Goal: Task Accomplishment & Management: Use online tool/utility

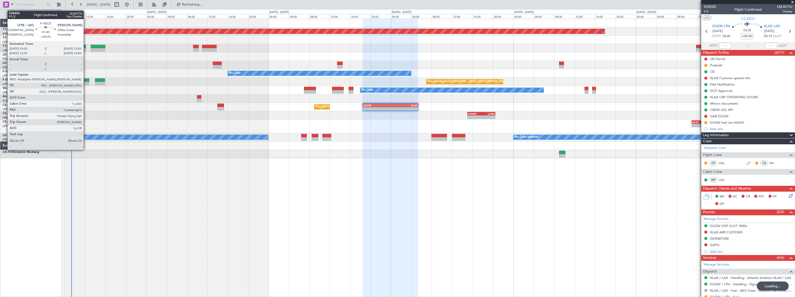
scroll to position [147, 0]
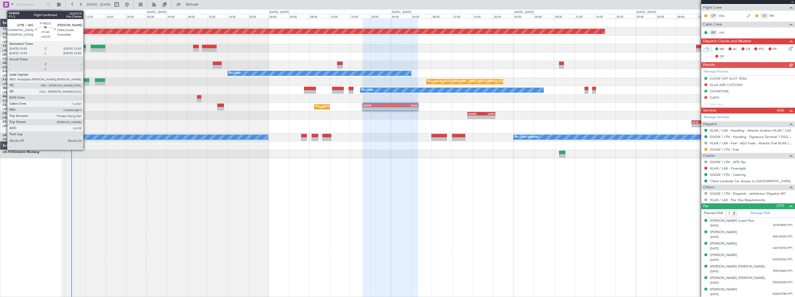
click at [86, 79] on div at bounding box center [84, 80] width 10 height 4
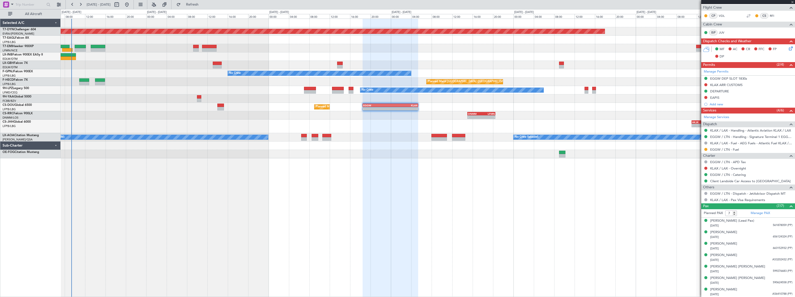
type input "+00:20"
type input "0"
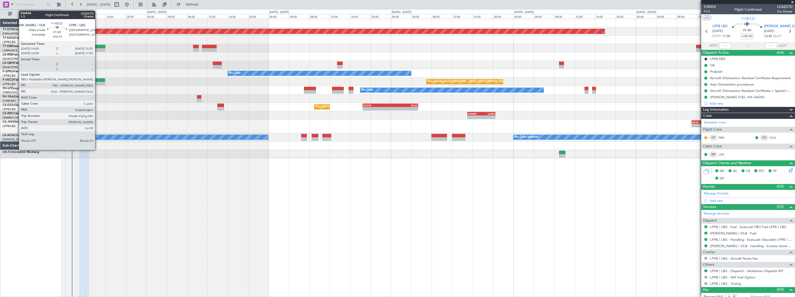
click at [97, 79] on div at bounding box center [100, 80] width 10 height 4
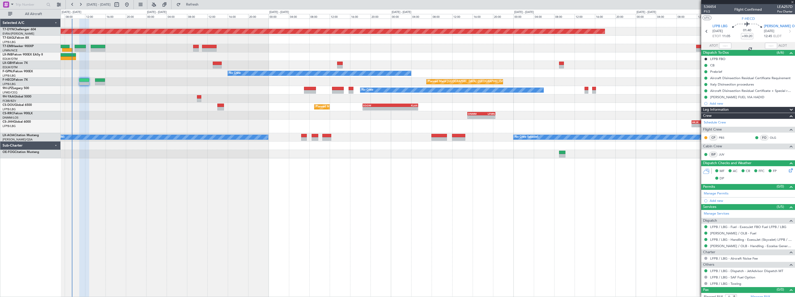
type input "+00:15"
type input "8"
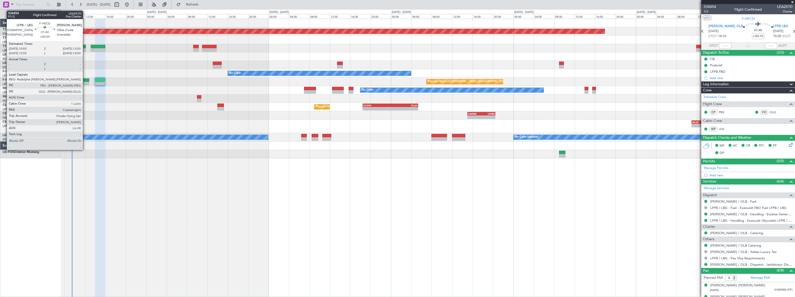
click at [85, 81] on div at bounding box center [84, 80] width 10 height 4
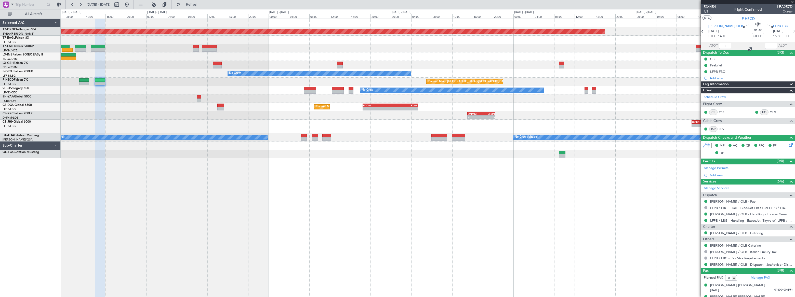
type input "+00:20"
type input "0"
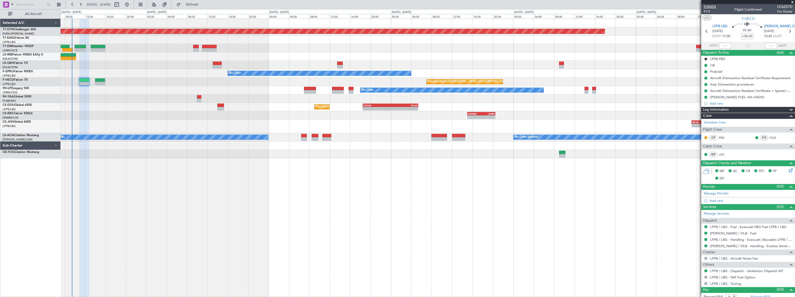
click at [711, 5] on span "534454" at bounding box center [710, 6] width 12 height 5
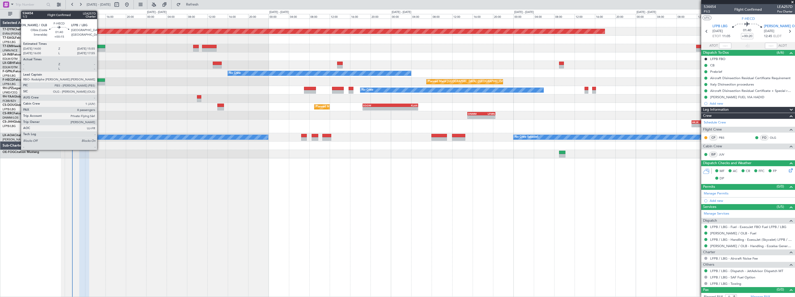
click at [99, 80] on div at bounding box center [100, 80] width 10 height 4
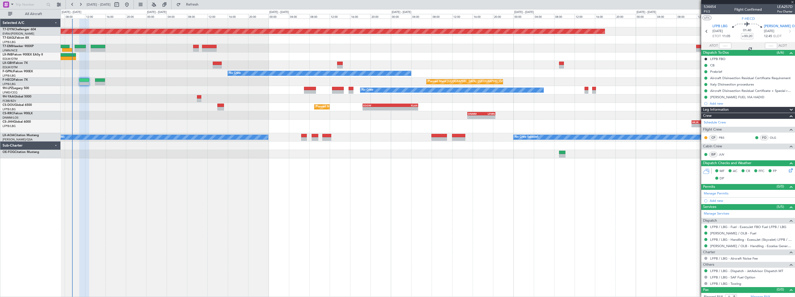
type input "+00:15"
type input "8"
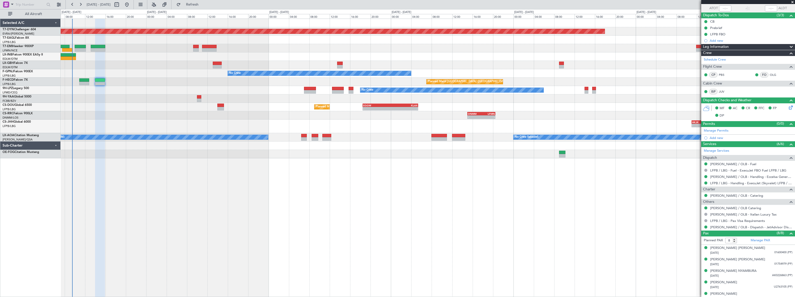
scroll to position [76, 0]
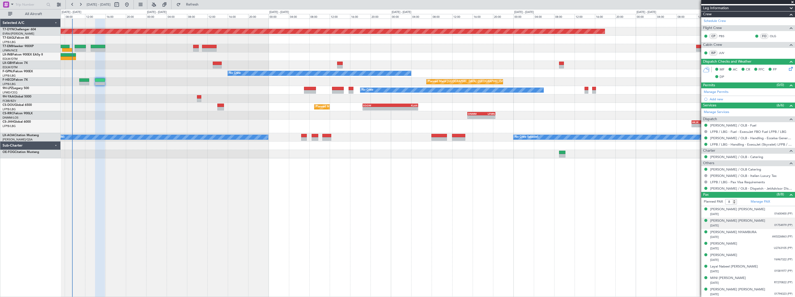
click at [747, 224] on div "[DATE] 01754979 (PP)" at bounding box center [751, 225] width 82 height 5
click at [755, 249] on div "[DATE] AK0226863 (PP)" at bounding box center [751, 249] width 82 height 5
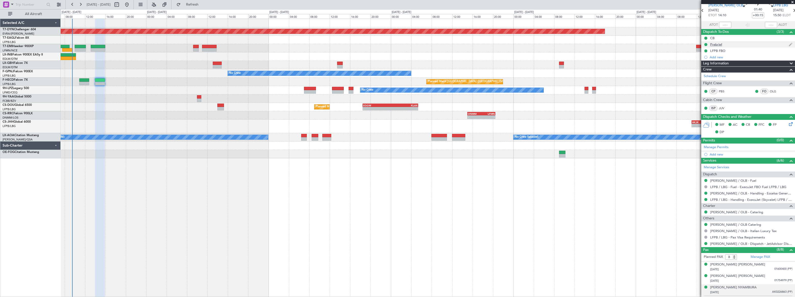
scroll to position [0, 0]
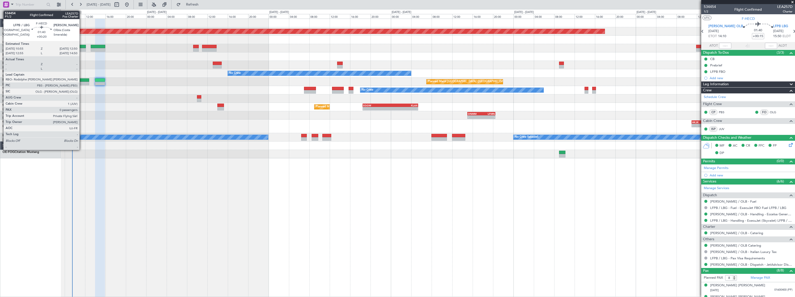
click at [82, 79] on div at bounding box center [84, 80] width 10 height 4
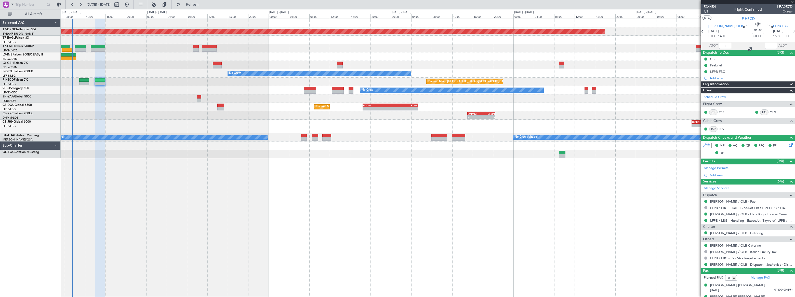
type input "+00:20"
type input "0"
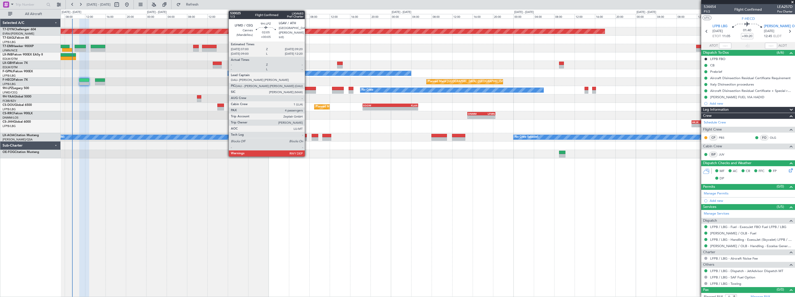
click at [308, 90] on div at bounding box center [310, 89] width 12 height 4
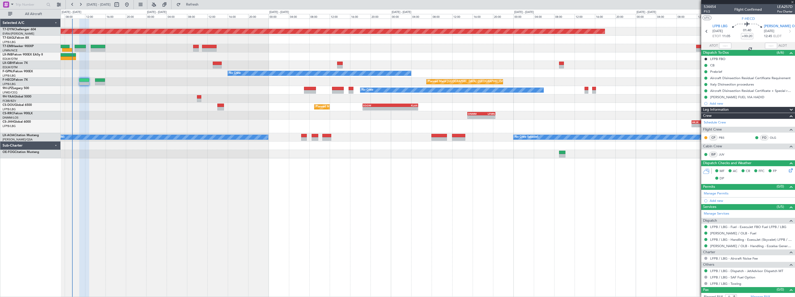
type input "+00:05"
type input "4"
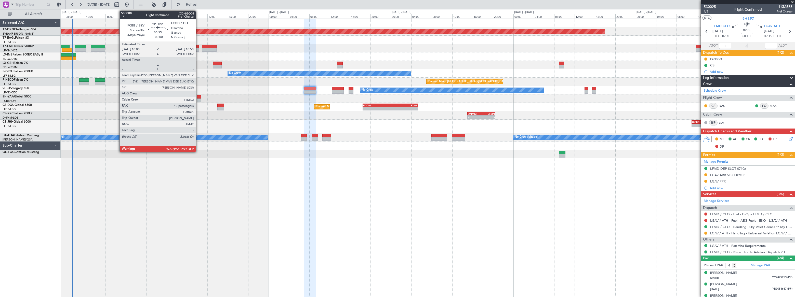
click at [198, 97] on div at bounding box center [199, 97] width 4 height 4
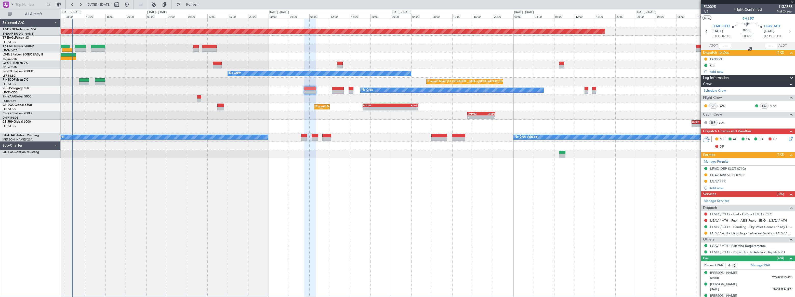
type input "13"
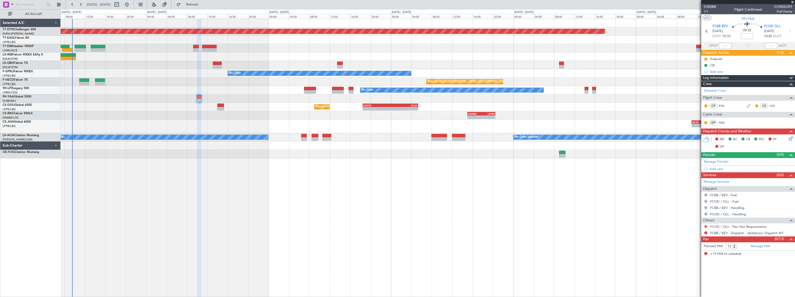
click at [704, 226] on button at bounding box center [705, 226] width 3 height 3
click at [687, 233] on span "Not Required" at bounding box center [693, 233] width 20 height 5
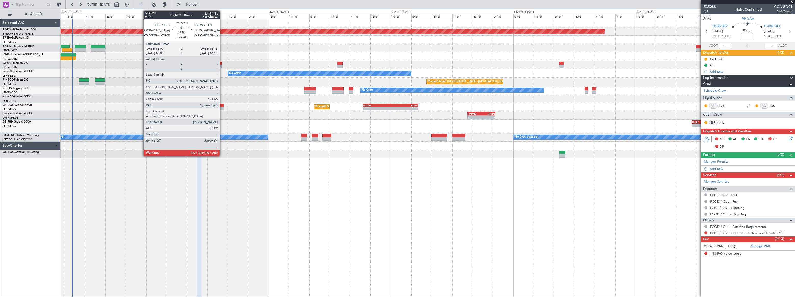
click at [222, 105] on div at bounding box center [220, 106] width 7 height 4
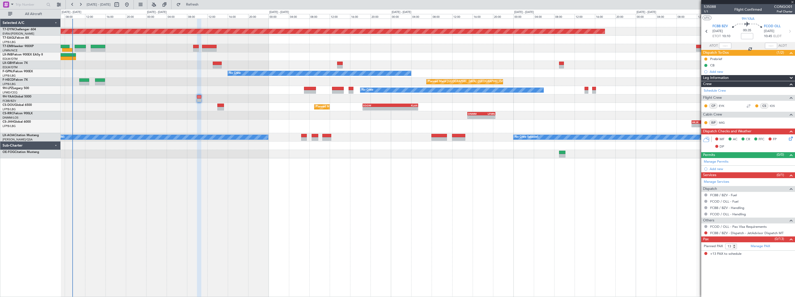
type input "+00:25"
type input "0"
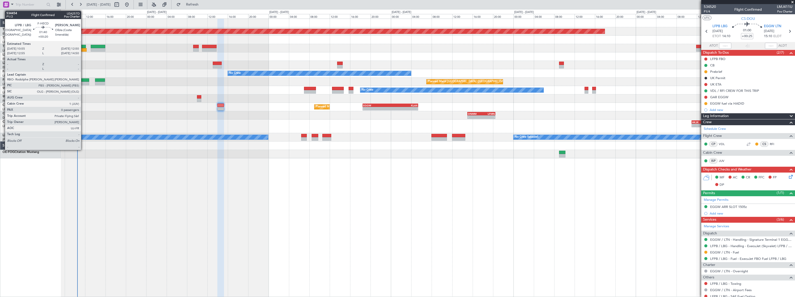
click at [83, 79] on div at bounding box center [84, 80] width 10 height 4
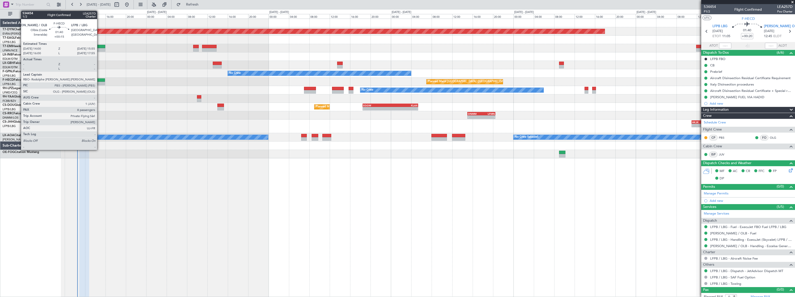
click at [99, 80] on div at bounding box center [100, 80] width 10 height 4
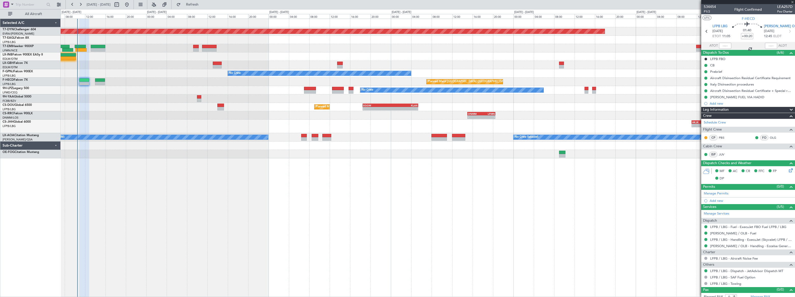
type input "+00:15"
type input "8"
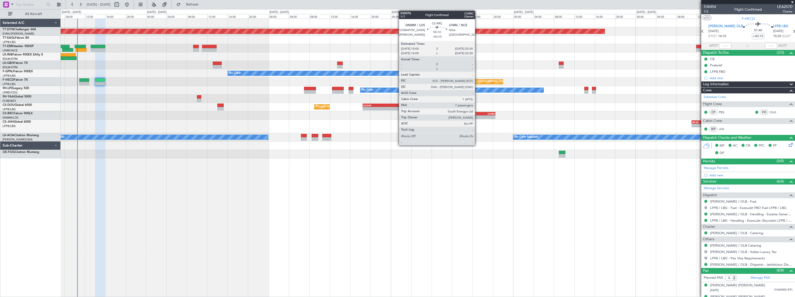
click at [477, 116] on div "-" at bounding box center [474, 117] width 14 height 3
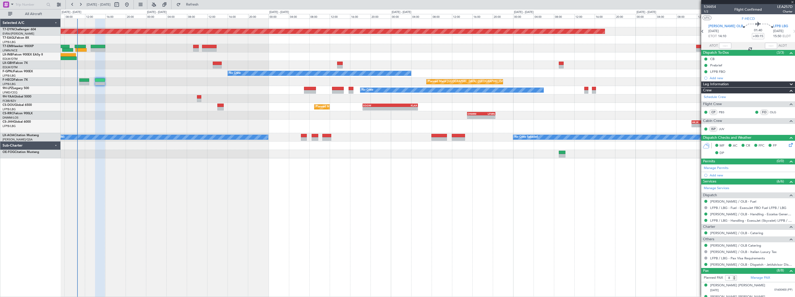
type input "-00:10"
type input "7"
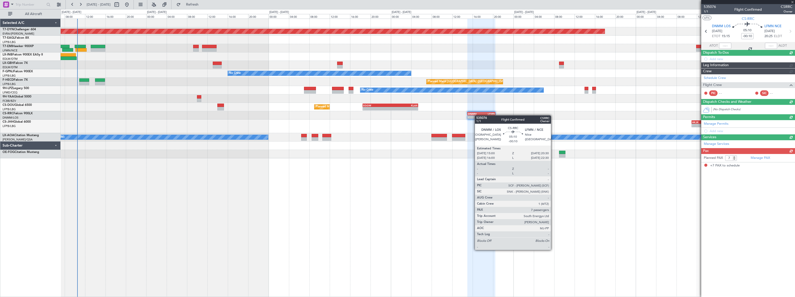
click at [477, 116] on div "-" at bounding box center [475, 117] width 14 height 3
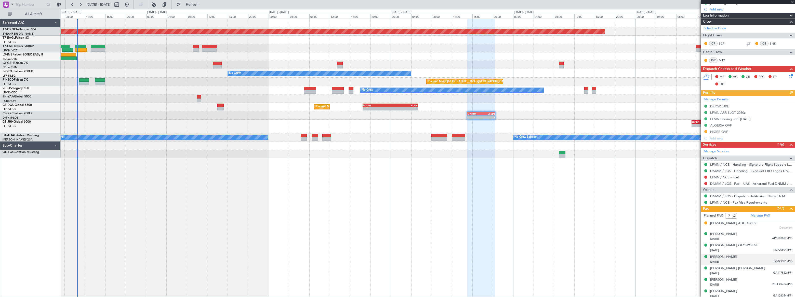
scroll to position [96, 0]
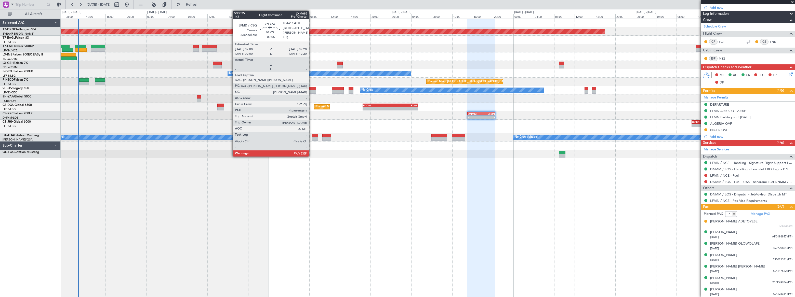
click at [311, 89] on div at bounding box center [310, 89] width 12 height 4
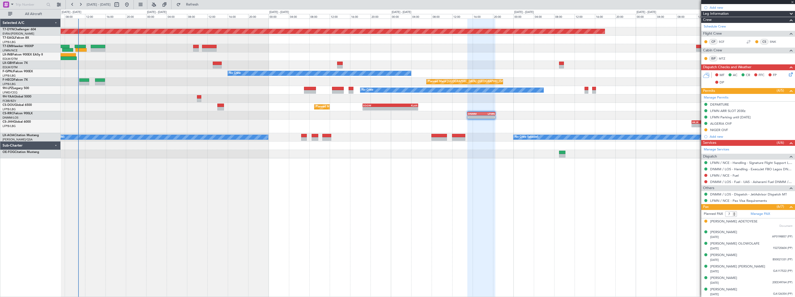
type input "+00:05"
type input "4"
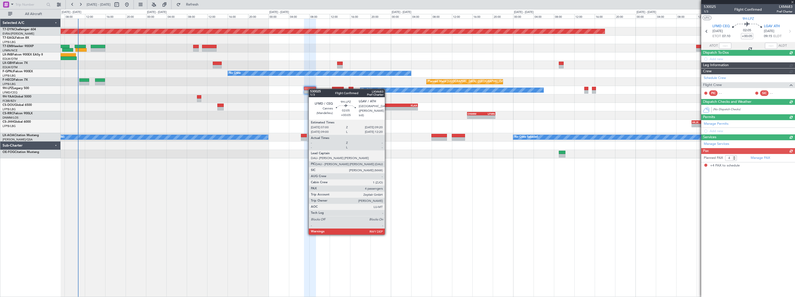
scroll to position [0, 0]
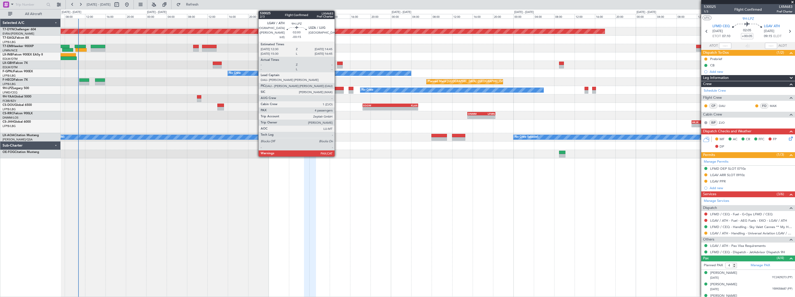
click at [337, 89] on div at bounding box center [338, 89] width 12 height 4
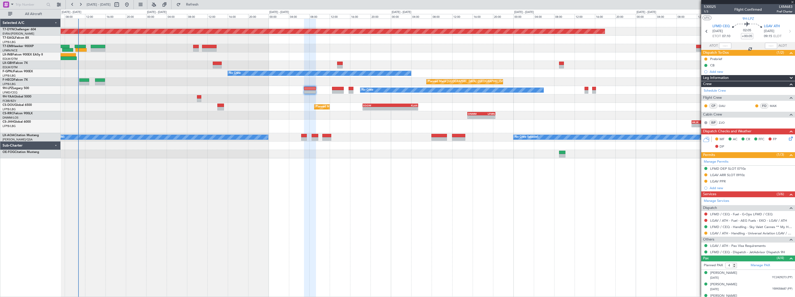
type input "-00:15"
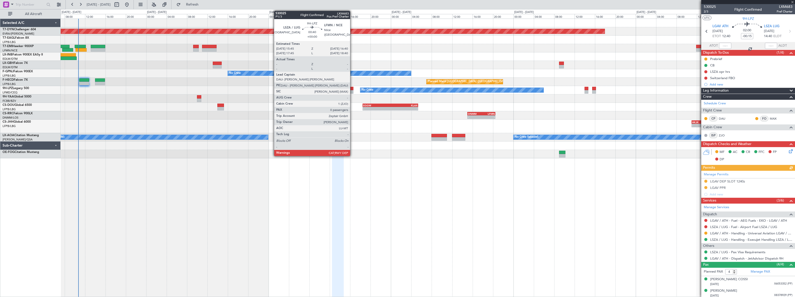
click at [352, 88] on div at bounding box center [350, 89] width 5 height 4
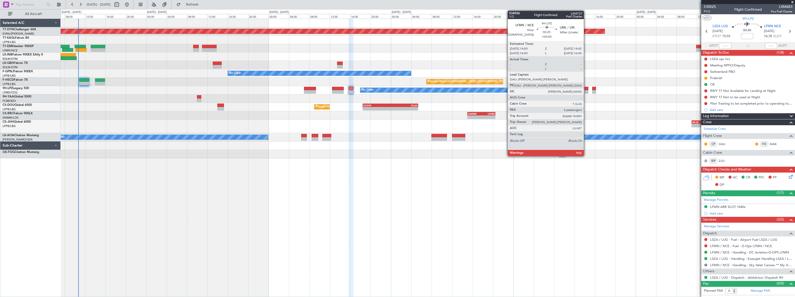
click at [586, 89] on div at bounding box center [586, 89] width 4 height 4
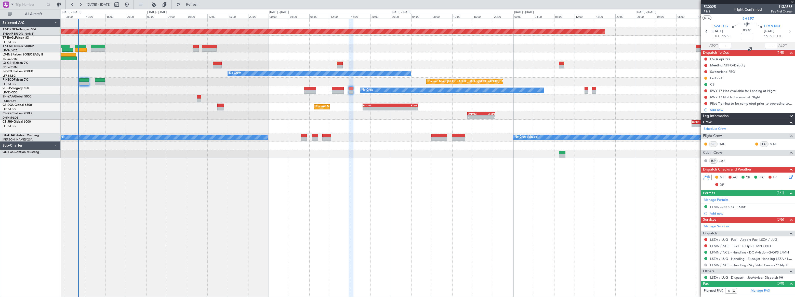
type input "6"
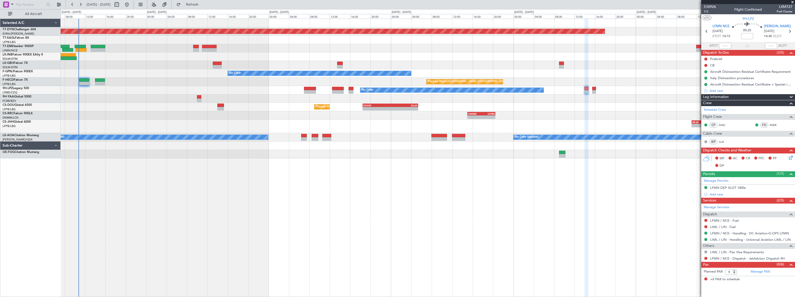
click at [494, 173] on div "Planned Maint [GEOGRAPHIC_DATA]-[GEOGRAPHIC_DATA] Planned Maint [US_STATE] ([GE…" at bounding box center [428, 158] width 734 height 279
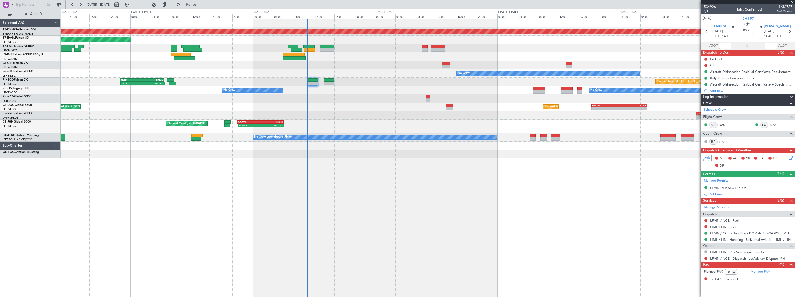
click at [477, 165] on div "Planned Maint [GEOGRAPHIC_DATA]-[GEOGRAPHIC_DATA] Planned Maint [US_STATE] ([GE…" at bounding box center [428, 158] width 734 height 279
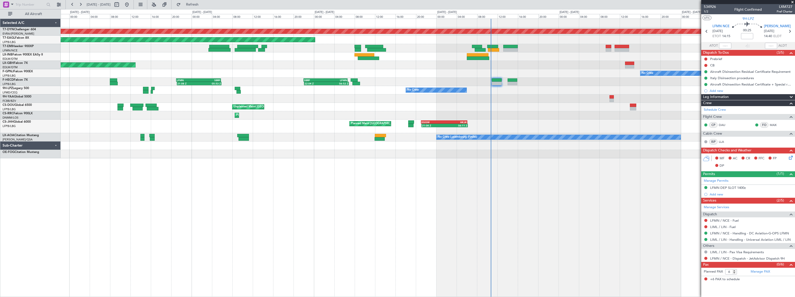
click at [451, 147] on div "Planned Maint [GEOGRAPHIC_DATA]-[GEOGRAPHIC_DATA] Planned Maint [US_STATE] ([GE…" at bounding box center [428, 158] width 734 height 279
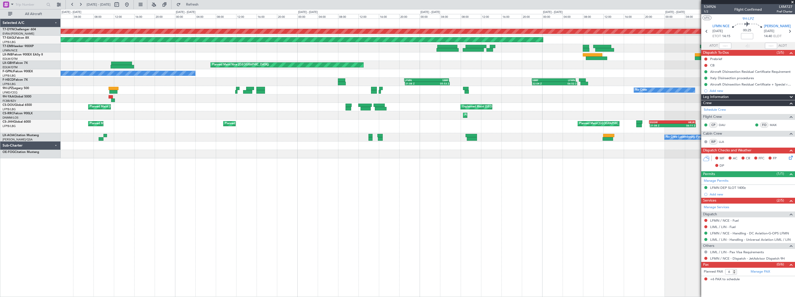
click at [428, 147] on div "Planned Maint [GEOGRAPHIC_DATA]-[GEOGRAPHIC_DATA] Planned Maint [US_STATE] ([GE…" at bounding box center [428, 89] width 734 height 140
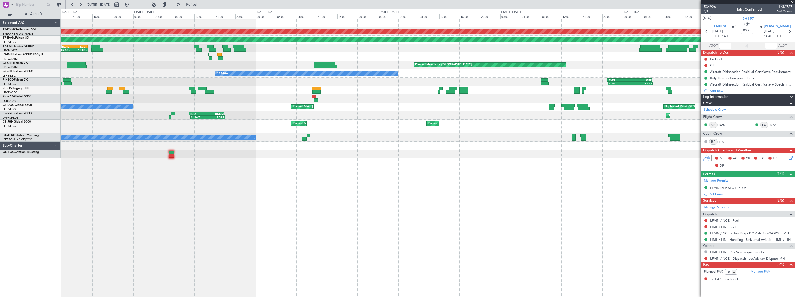
click at [292, 160] on div "Planned Maint [GEOGRAPHIC_DATA]-[GEOGRAPHIC_DATA] Planned Maint [US_STATE] ([GE…" at bounding box center [428, 158] width 734 height 279
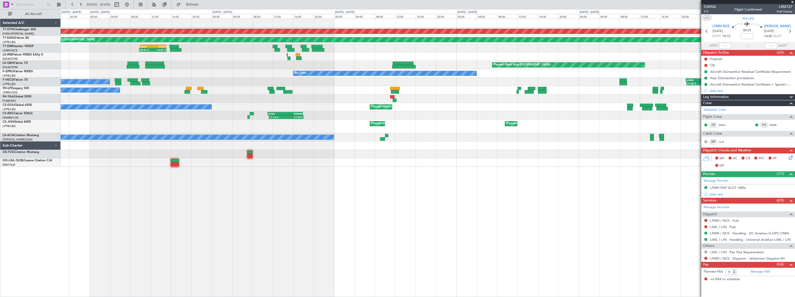
click at [196, 170] on div "Planned Maint [GEOGRAPHIC_DATA]-[GEOGRAPHIC_DATA] Planned Maint [US_STATE] ([GE…" at bounding box center [428, 158] width 734 height 279
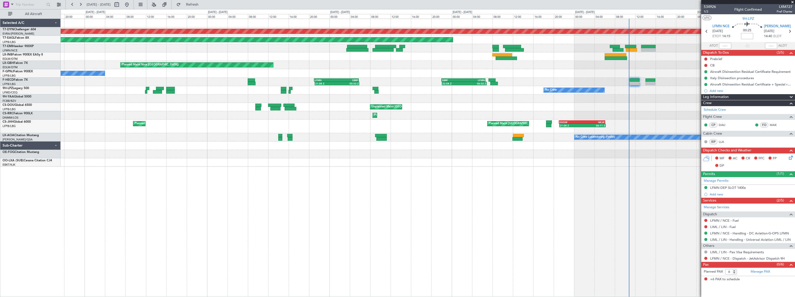
click at [237, 168] on div "Planned Maint [GEOGRAPHIC_DATA]-[GEOGRAPHIC_DATA] Planned Maint [US_STATE] ([GE…" at bounding box center [428, 158] width 734 height 279
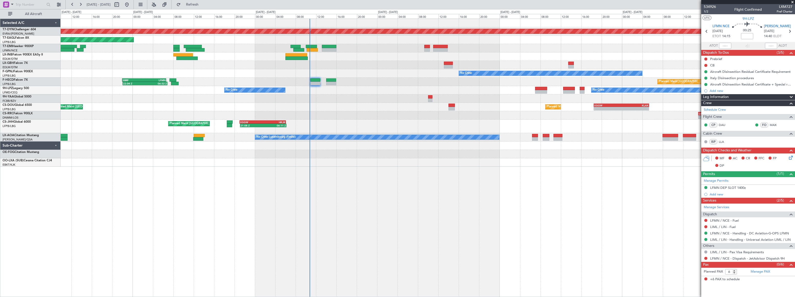
click at [291, 158] on div "Planned Maint [GEOGRAPHIC_DATA]-[GEOGRAPHIC_DATA] Planned Maint [US_STATE] ([GE…" at bounding box center [428, 158] width 734 height 279
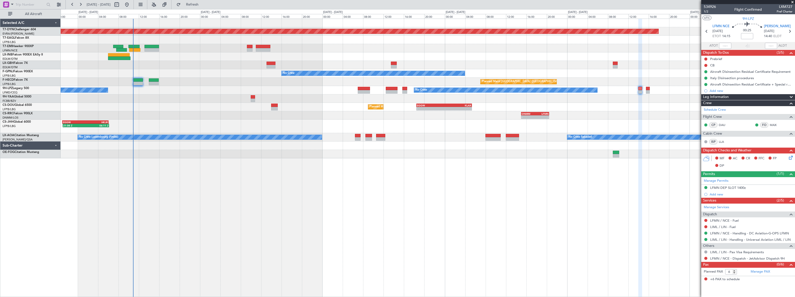
click at [443, 116] on div "Planned Maint [GEOGRAPHIC_DATA]-[GEOGRAPHIC_DATA] Planned Maint [US_STATE] ([GE…" at bounding box center [428, 89] width 734 height 140
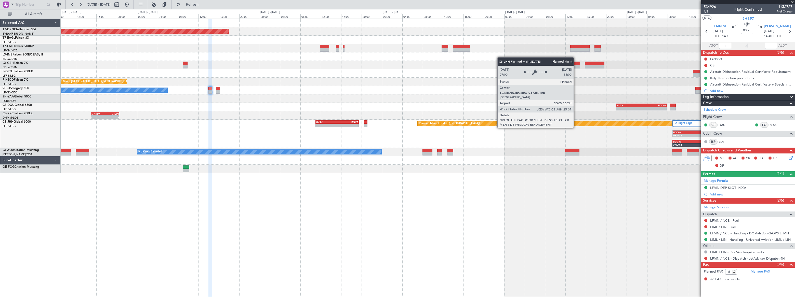
click at [307, 120] on div "- - HKJK 11:00 Z EGKB 19:30 Z Planned Maint [GEOGRAPHIC_DATA] ([GEOGRAPHIC_DATA…" at bounding box center [428, 134] width 734 height 28
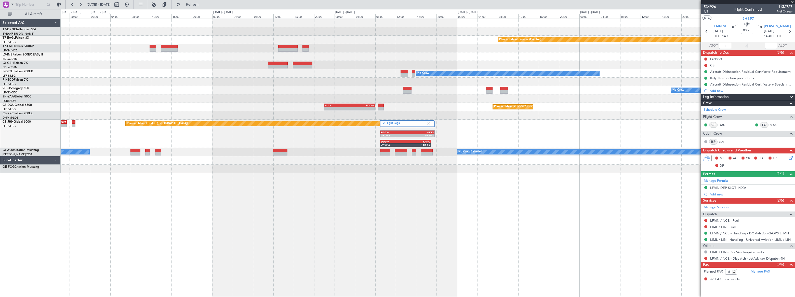
click at [185, 130] on div "- - HKJK 11:00 Z EGKB 19:30 Z Planned Maint [GEOGRAPHIC_DATA] ([GEOGRAPHIC_DATA…" at bounding box center [428, 134] width 734 height 28
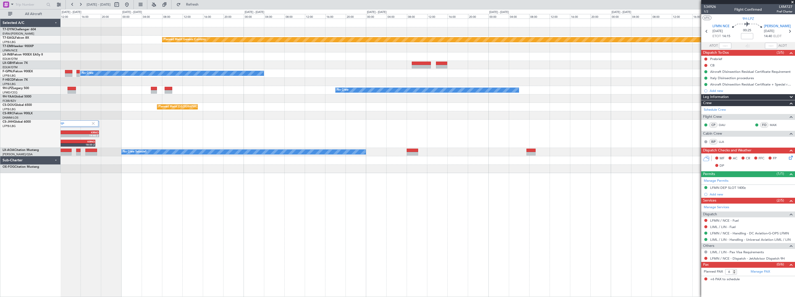
click at [289, 127] on div "Planned Maint London ([GEOGRAPHIC_DATA]) 2 Flight Legs EGGW 09:00 Z KRNO 19:40 …" at bounding box center [428, 134] width 734 height 28
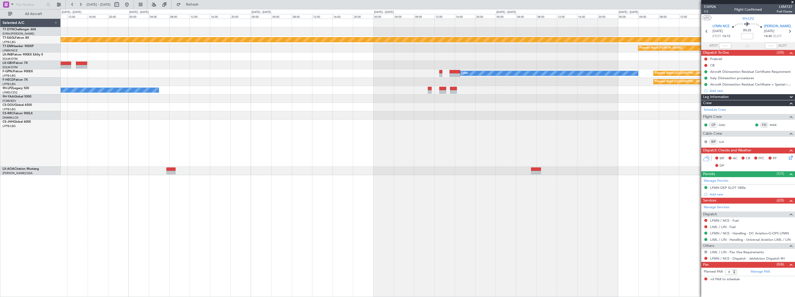
click at [303, 141] on div "4 Flight Legs KRNO 18:35 Z LPFR 04:30 Z KRNO 21:20 Z LPCS 07:00 Z" at bounding box center [428, 143] width 734 height 47
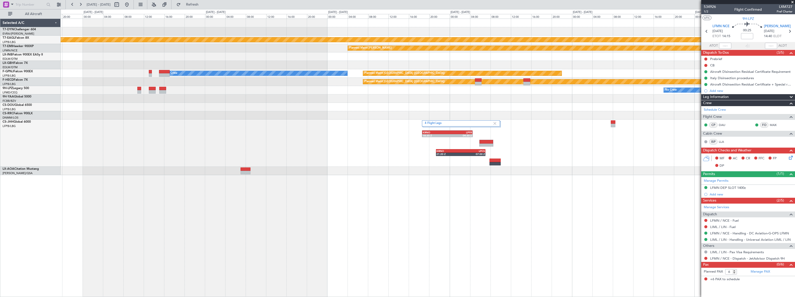
click at [303, 48] on div "Planned Maint [PERSON_NAME]" at bounding box center [428, 48] width 734 height 8
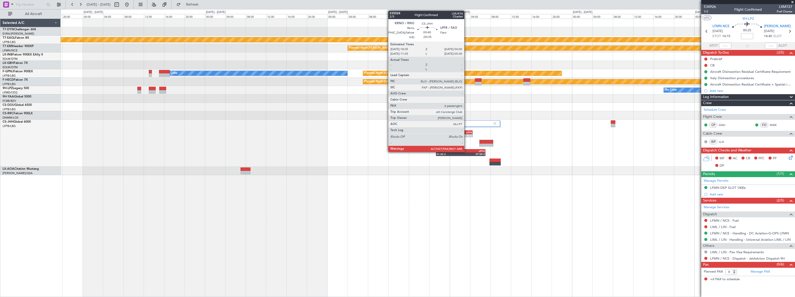
click at [464, 132] on div "LPFR" at bounding box center [459, 132] width 24 height 3
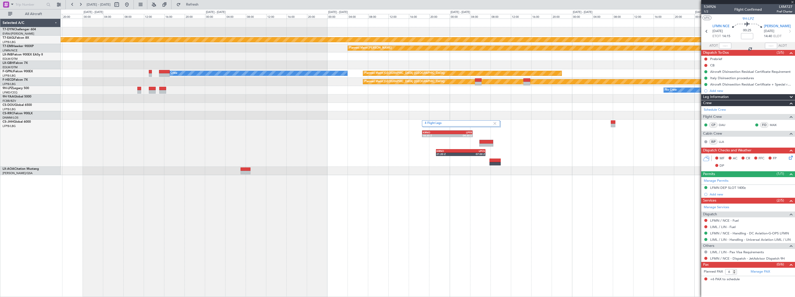
type input "-00:35"
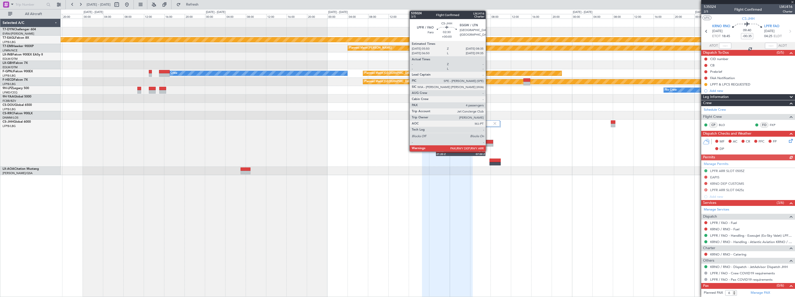
click at [488, 144] on div at bounding box center [486, 146] width 14 height 4
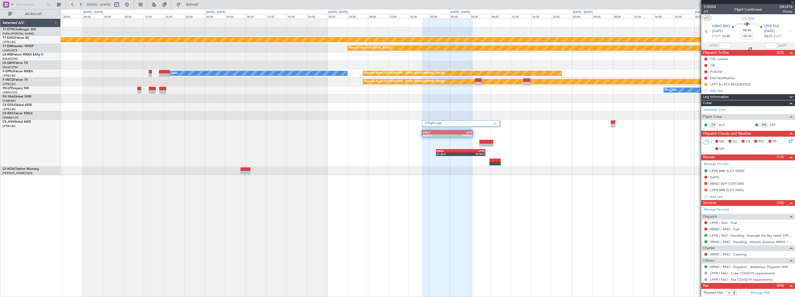
type input "4"
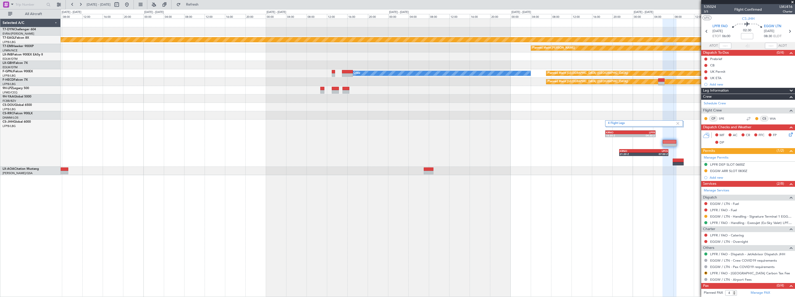
click at [385, 117] on div "Planned Maint Geneva (Cointrin) Planned Maint [PERSON_NAME] Planned Maint [GEOG…" at bounding box center [428, 97] width 734 height 156
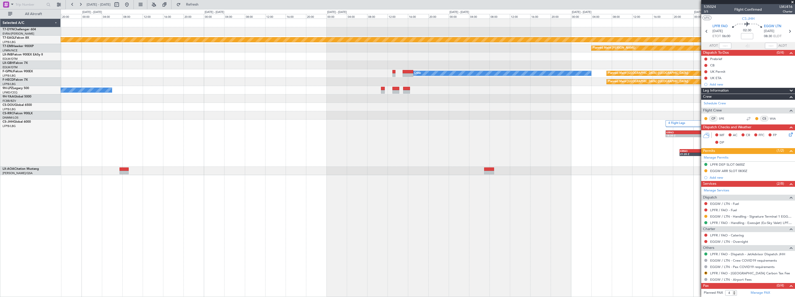
click at [373, 120] on div "4 Flight Legs KRNO 18:35 Z LPFR 04:30 Z KRNO 21:20 Z LPCS 07:00 Z" at bounding box center [428, 143] width 734 height 47
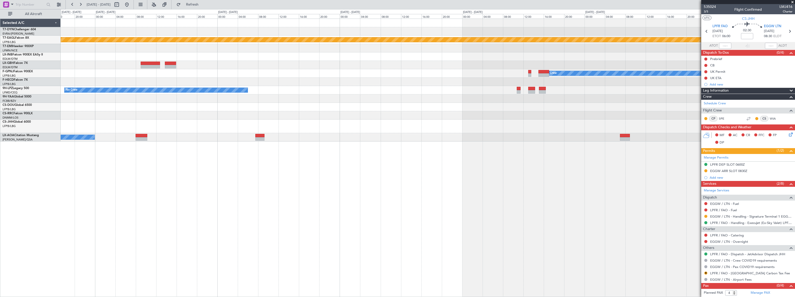
click at [291, 87] on div "No Crew" at bounding box center [428, 90] width 734 height 8
click at [418, 111] on div "Planned Maint Geneva (Cointrin) Planned Maint [PERSON_NAME] Planned Maint [GEOG…" at bounding box center [428, 80] width 734 height 123
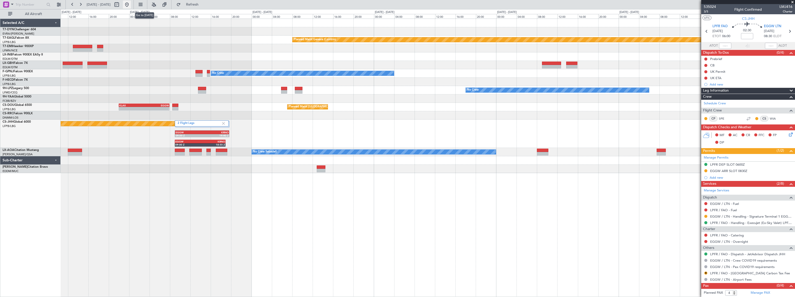
click at [131, 5] on button at bounding box center [127, 5] width 8 height 8
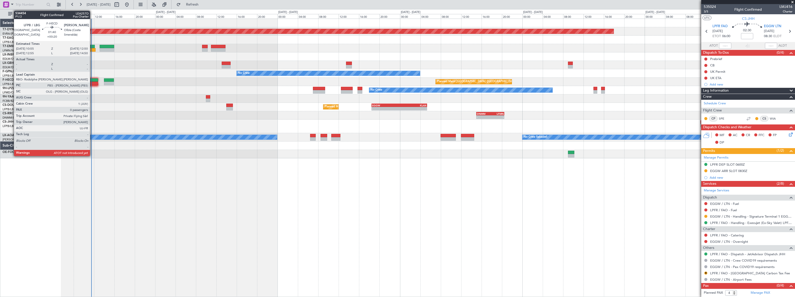
click at [92, 79] on div at bounding box center [93, 80] width 10 height 4
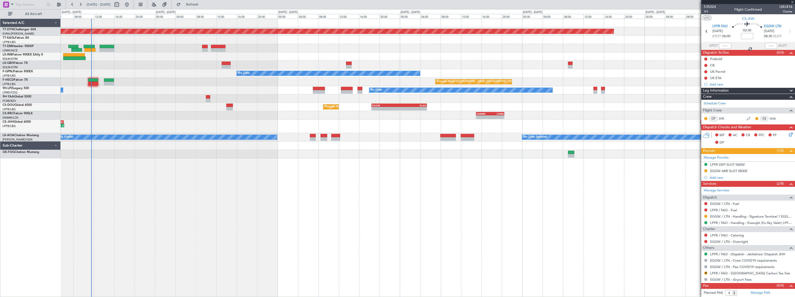
type input "+00:20"
type input "0"
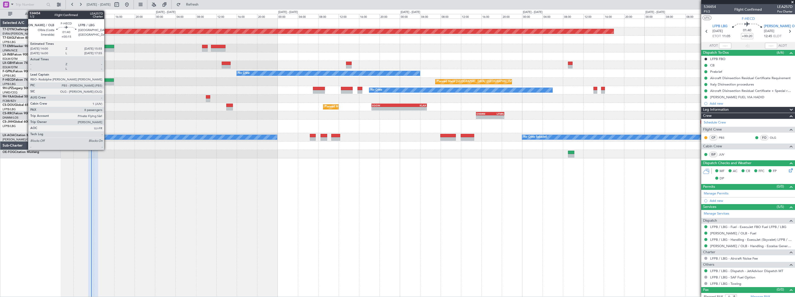
click at [107, 80] on div at bounding box center [109, 80] width 10 height 4
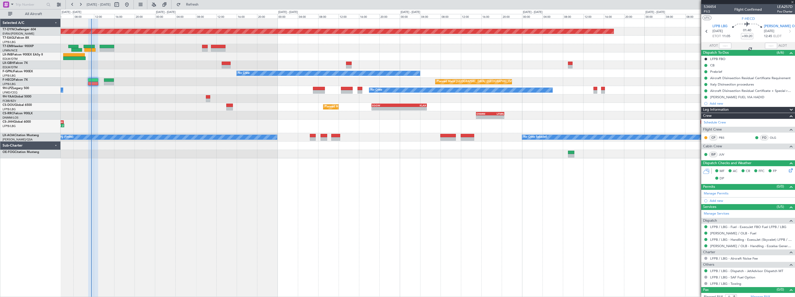
type input "+00:15"
type input "8"
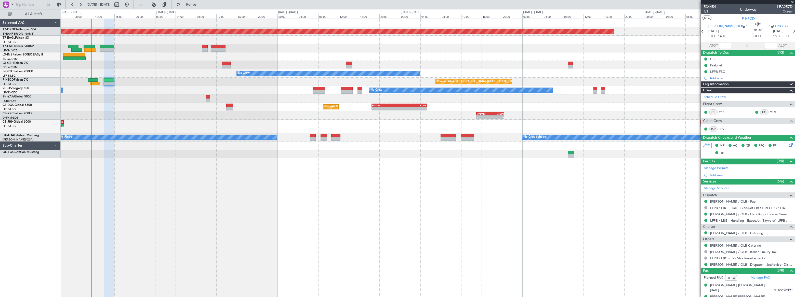
click at [200, 178] on div "Planned Maint [GEOGRAPHIC_DATA]-[GEOGRAPHIC_DATA] Planned Maint [US_STATE] ([GE…" at bounding box center [428, 158] width 734 height 279
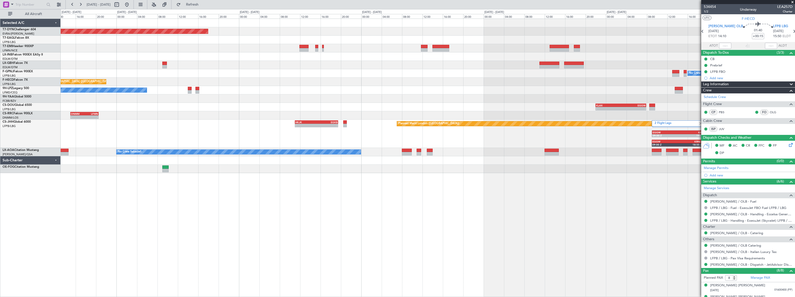
click at [261, 191] on div "Planned Maint [GEOGRAPHIC_DATA]-[GEOGRAPHIC_DATA] Planned Maint Geneva ([GEOGRA…" at bounding box center [428, 158] width 734 height 279
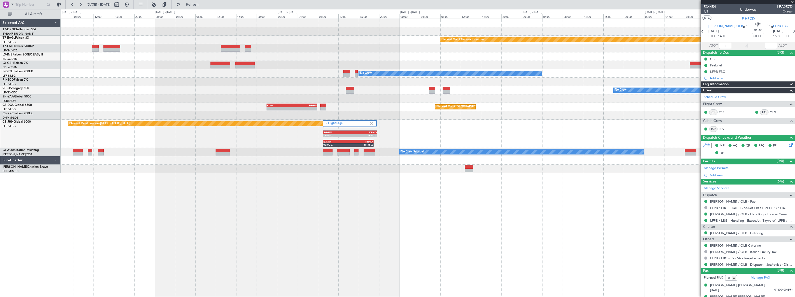
click at [373, 182] on div "Planned Maint [GEOGRAPHIC_DATA]-[GEOGRAPHIC_DATA] Planned Maint Geneva ([GEOGRA…" at bounding box center [428, 158] width 734 height 279
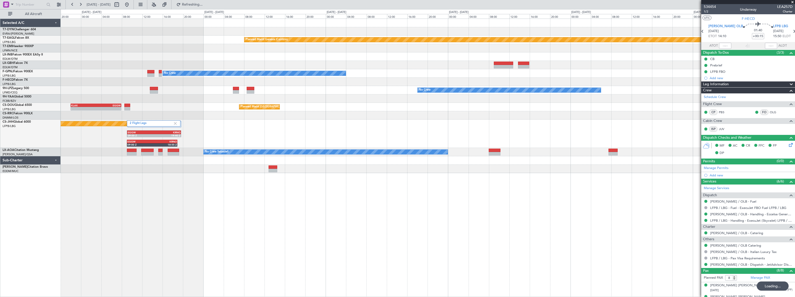
click at [419, 178] on div "Planned Maint Geneva (Cointrin) No Crew No Crew No Crew - - KLAX 22:00 Z EGGW 0…" at bounding box center [428, 158] width 734 height 279
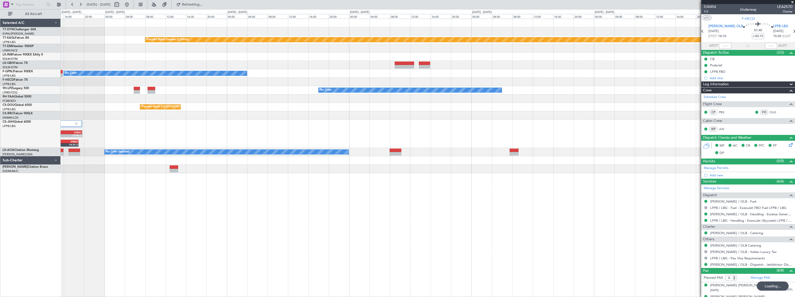
click at [351, 184] on div "Planned Maint Geneva (Cointrin) No Crew No Crew No Crew Planned Maint [GEOGRAPH…" at bounding box center [428, 158] width 734 height 279
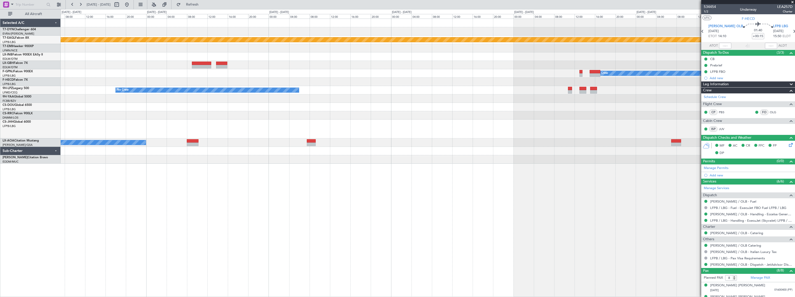
click at [412, 179] on div "Planned Maint Geneva (Cointrin) Planned Maint [PERSON_NAME] No Crew Planned Mai…" at bounding box center [428, 158] width 734 height 279
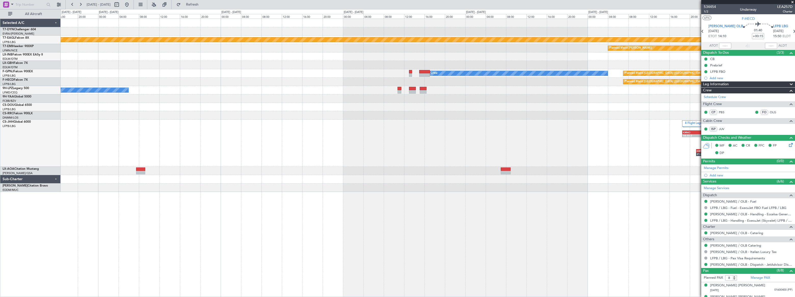
click at [341, 179] on div at bounding box center [428, 179] width 734 height 8
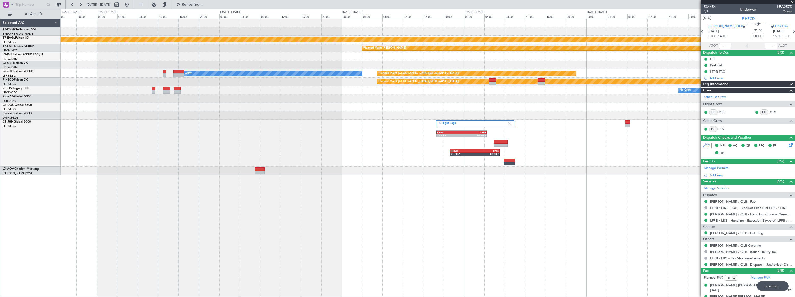
click at [561, 188] on div "Planned Maint Geneva (Cointrin) Planned Maint [PERSON_NAME] Planned Maint [GEOG…" at bounding box center [428, 158] width 734 height 279
click at [455, 198] on div "Planned Maint Geneva (Cointrin) Planned Maint [PERSON_NAME] Planned Maint [GEOG…" at bounding box center [428, 158] width 734 height 279
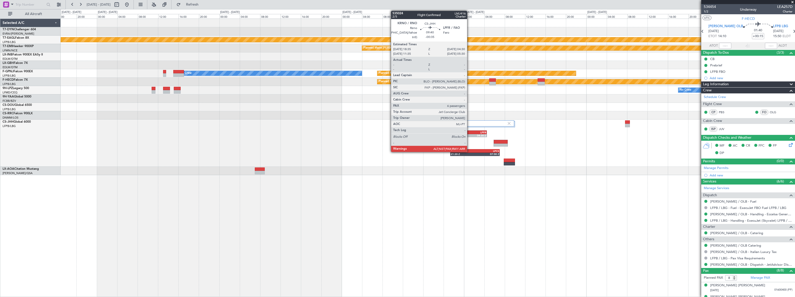
click at [469, 132] on div "LPFR" at bounding box center [473, 132] width 24 height 3
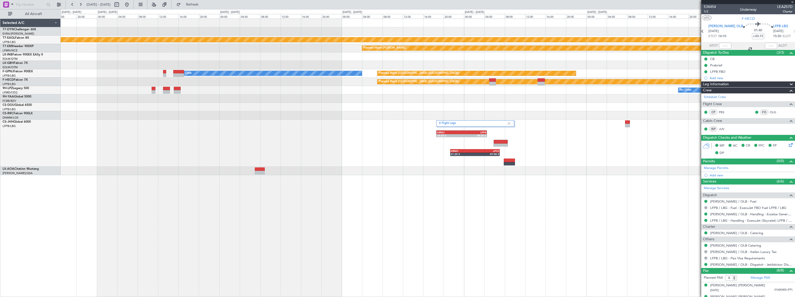
type input "-00:35"
type input "6"
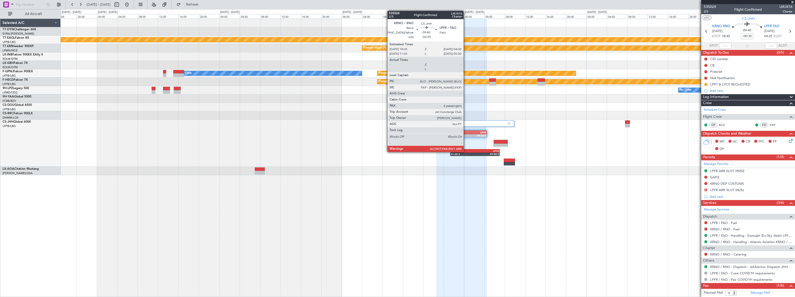
click at [466, 132] on div "LPFR" at bounding box center [473, 132] width 24 height 3
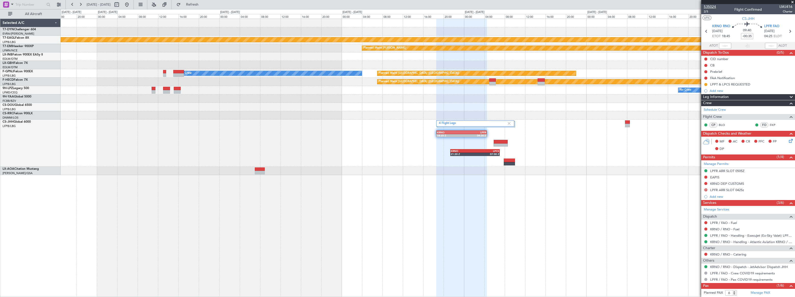
click at [711, 7] on span "535024" at bounding box center [710, 6] width 12 height 5
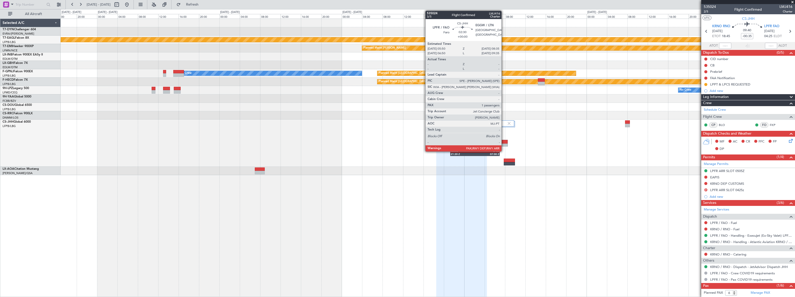
click at [504, 141] on div at bounding box center [501, 142] width 14 height 4
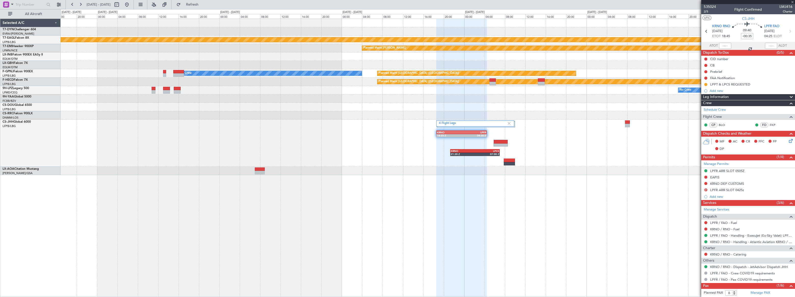
type input "4"
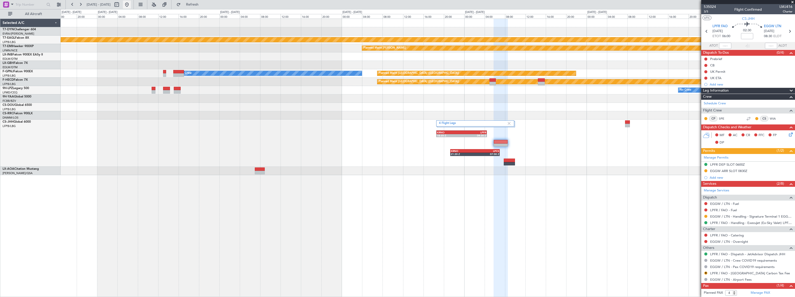
click at [131, 4] on button at bounding box center [127, 5] width 8 height 8
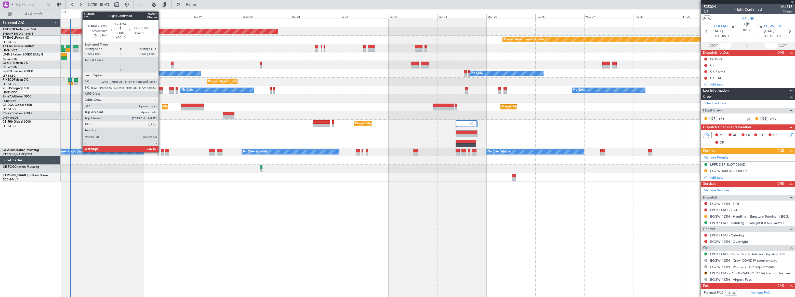
click at [161, 152] on div at bounding box center [162, 154] width 3 height 4
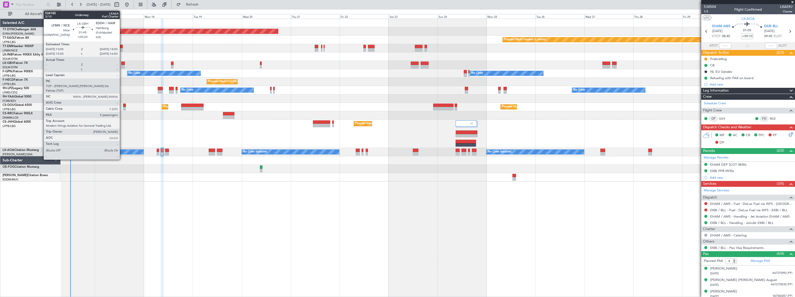
click at [122, 63] on div at bounding box center [123, 64] width 4 height 4
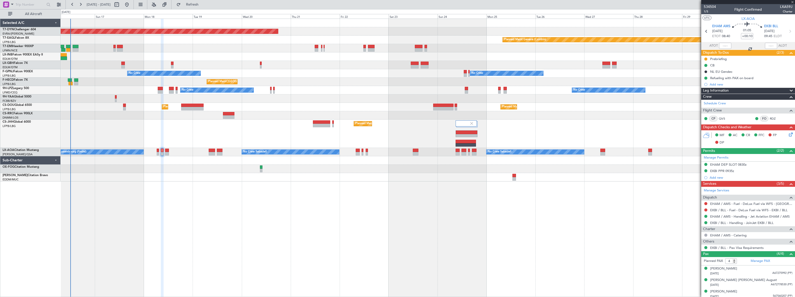
click at [122, 63] on div at bounding box center [123, 64] width 4 height 4
type input "+00:20"
type input "5"
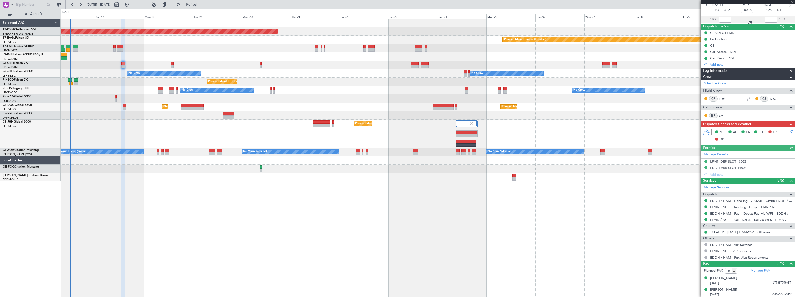
scroll to position [61, 0]
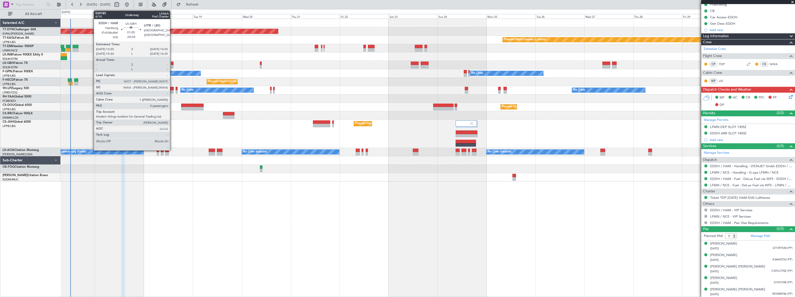
click at [172, 65] on div at bounding box center [172, 67] width 2 height 4
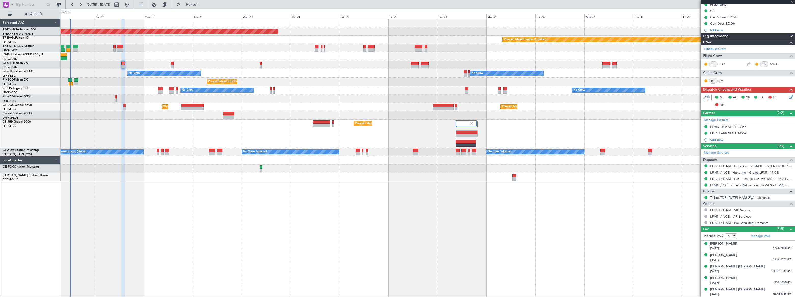
type input "-00:05"
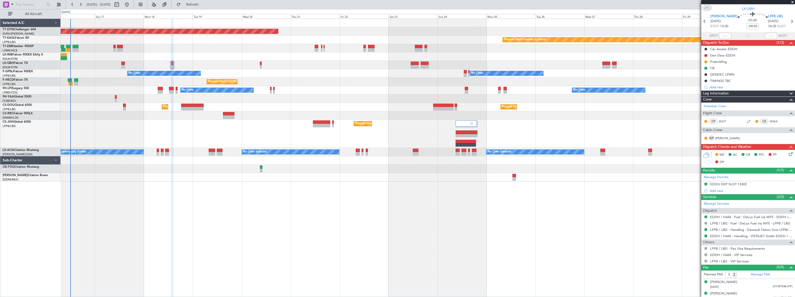
scroll to position [0, 0]
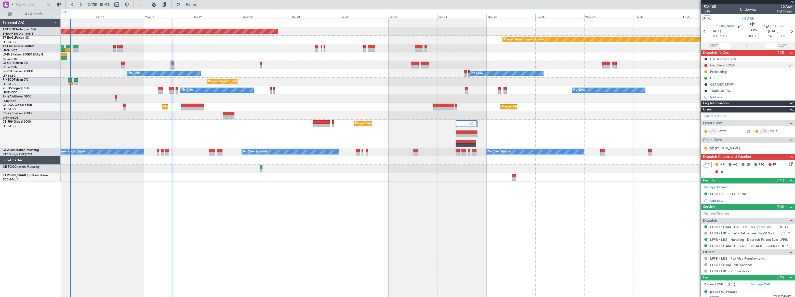
click at [750, 66] on div "Gen Decs EDDH" at bounding box center [748, 65] width 94 height 6
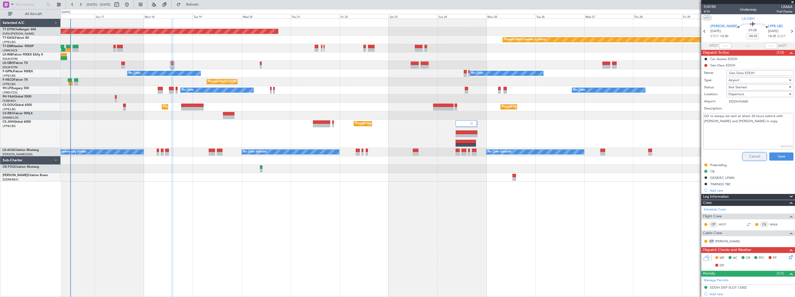
click at [755, 156] on button "Cancel" at bounding box center [754, 157] width 24 height 8
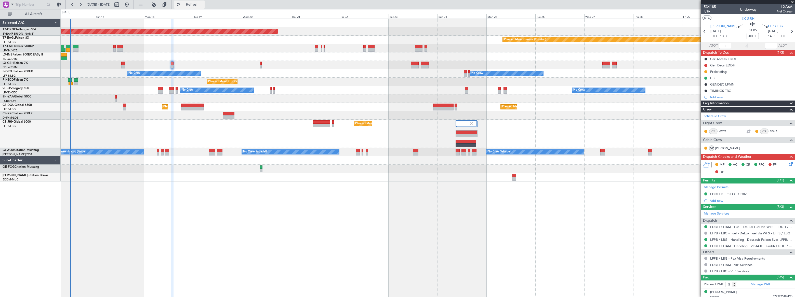
click at [203, 5] on span "Refresh" at bounding box center [192, 5] width 21 height 4
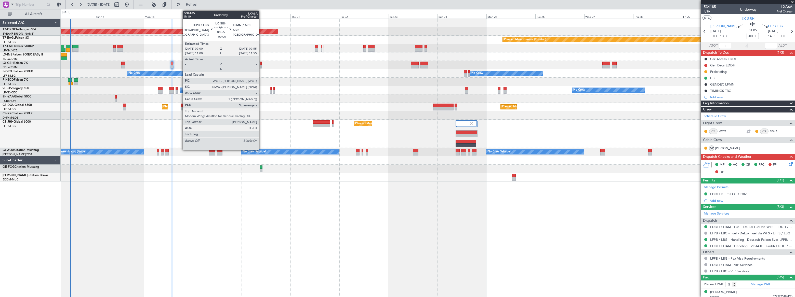
click at [261, 64] on div at bounding box center [261, 64] width 2 height 4
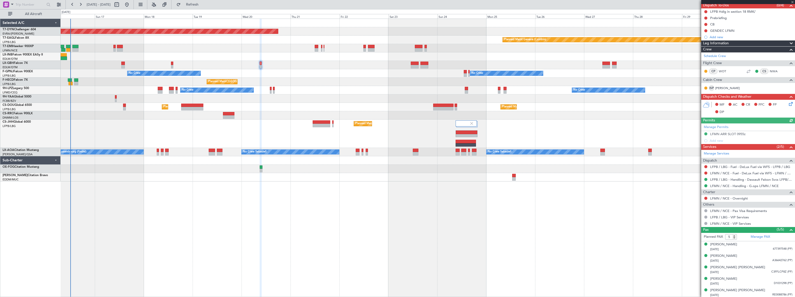
scroll to position [48, 0]
